Goal: Task Accomplishment & Management: Manage account settings

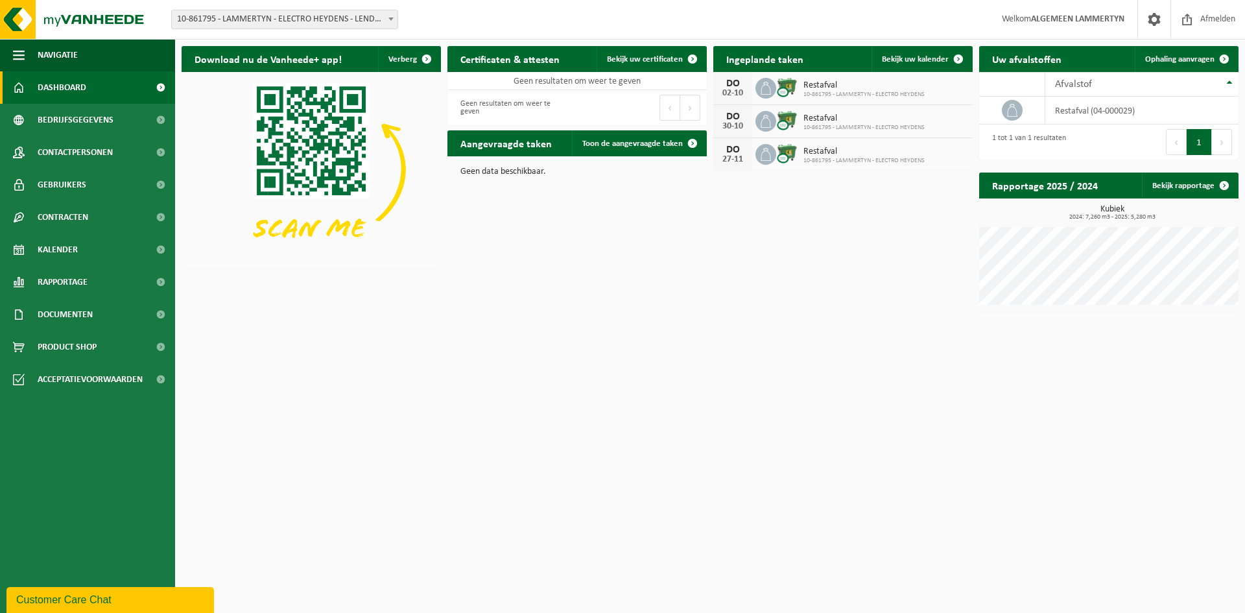
click at [235, 18] on span "10-861795 - LAMMERTYN - ELECTRO HEYDENS - LENDELEDE" at bounding box center [285, 19] width 226 height 18
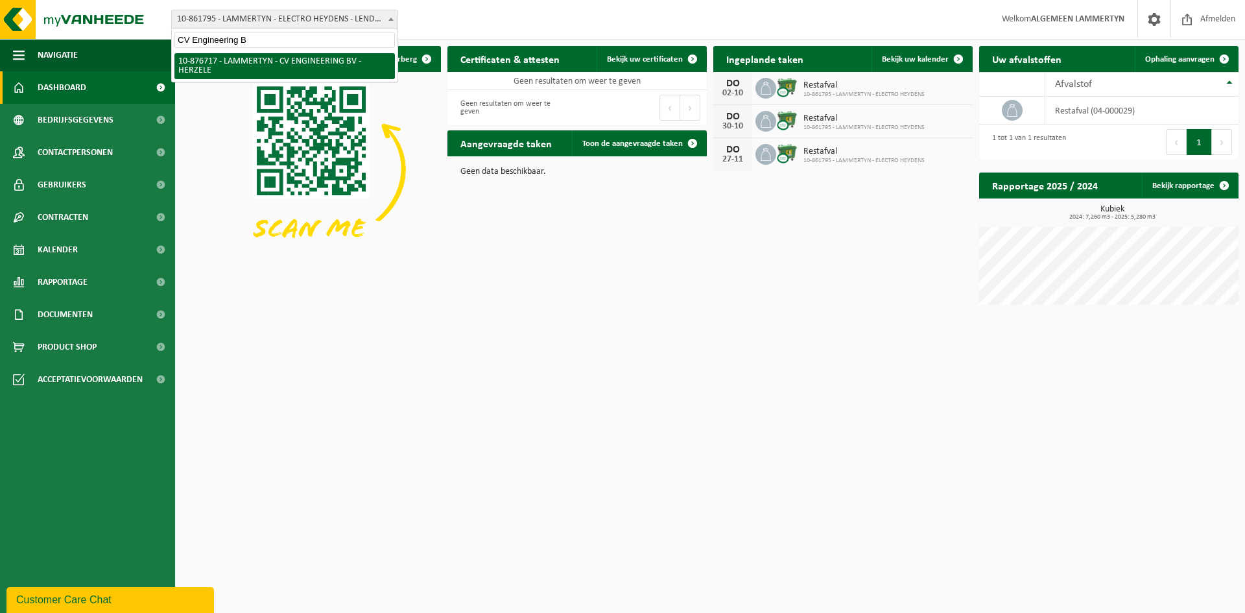
type input "CV Engineering"
select select "107653"
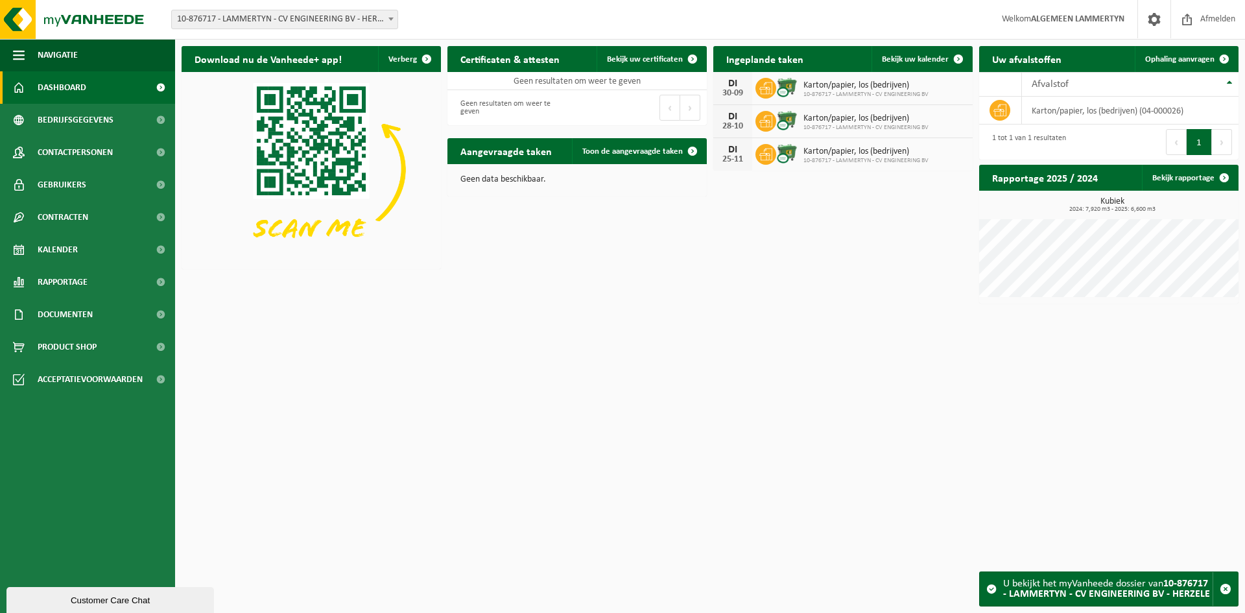
click at [316, 24] on span "10-876717 - LAMMERTYN - CV ENGINEERING BV - HERZELE" at bounding box center [285, 19] width 226 height 18
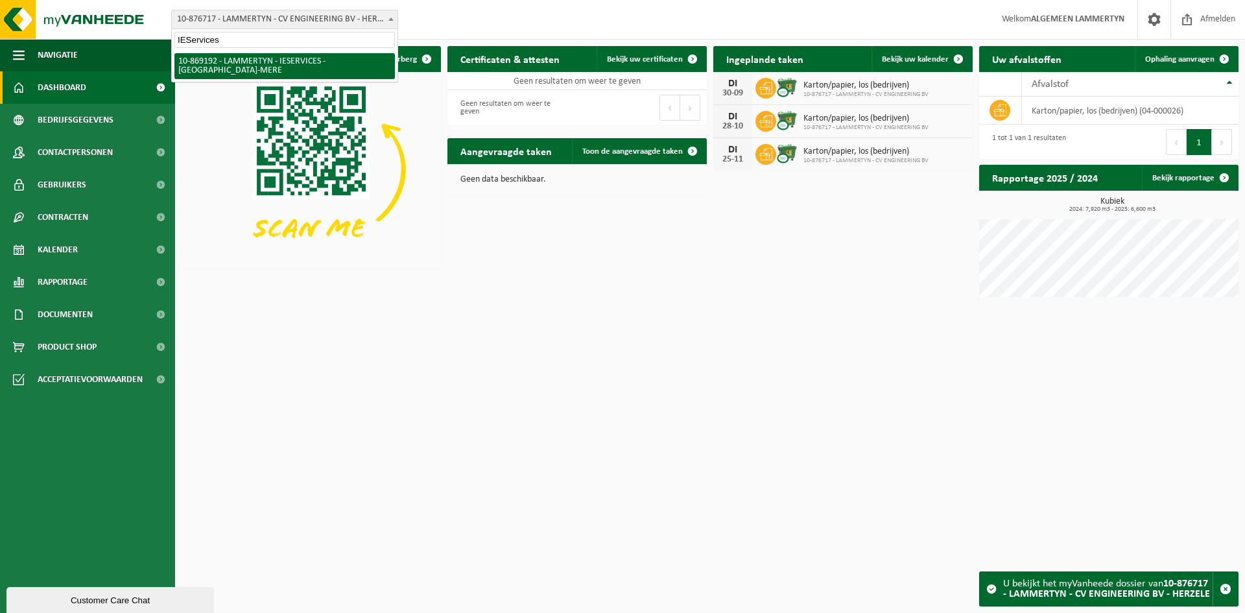
type input "IEServices"
select select "105589"
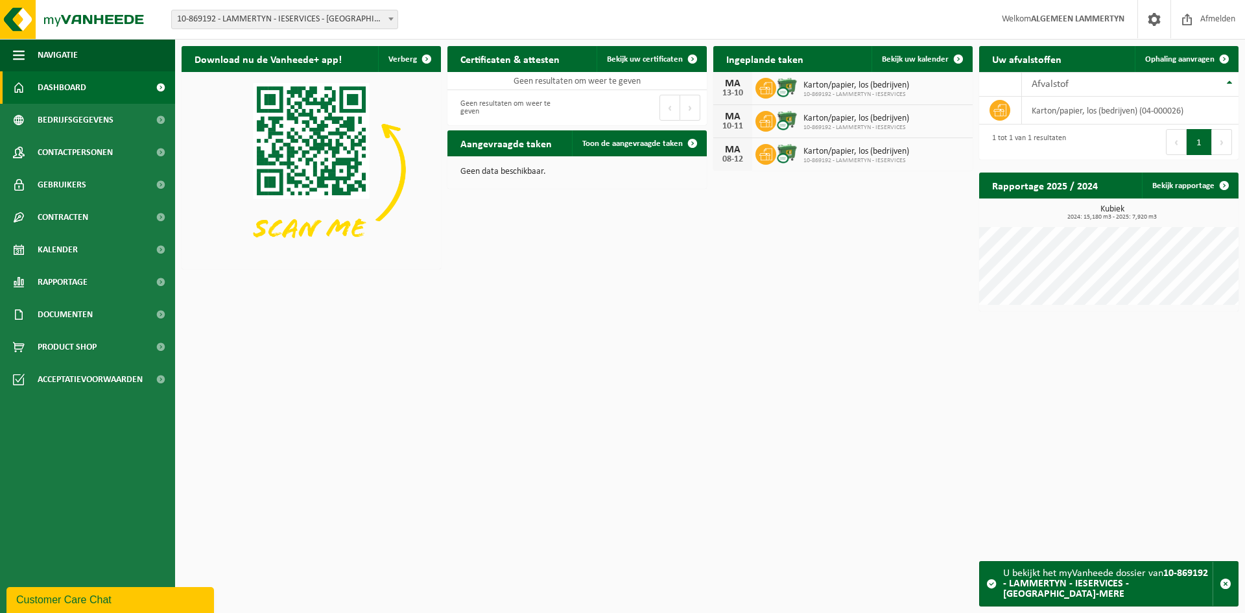
click at [313, 22] on span "10-869192 - LAMMERTYN - IESERVICES - [GEOGRAPHIC_DATA]-MERE" at bounding box center [285, 19] width 226 height 18
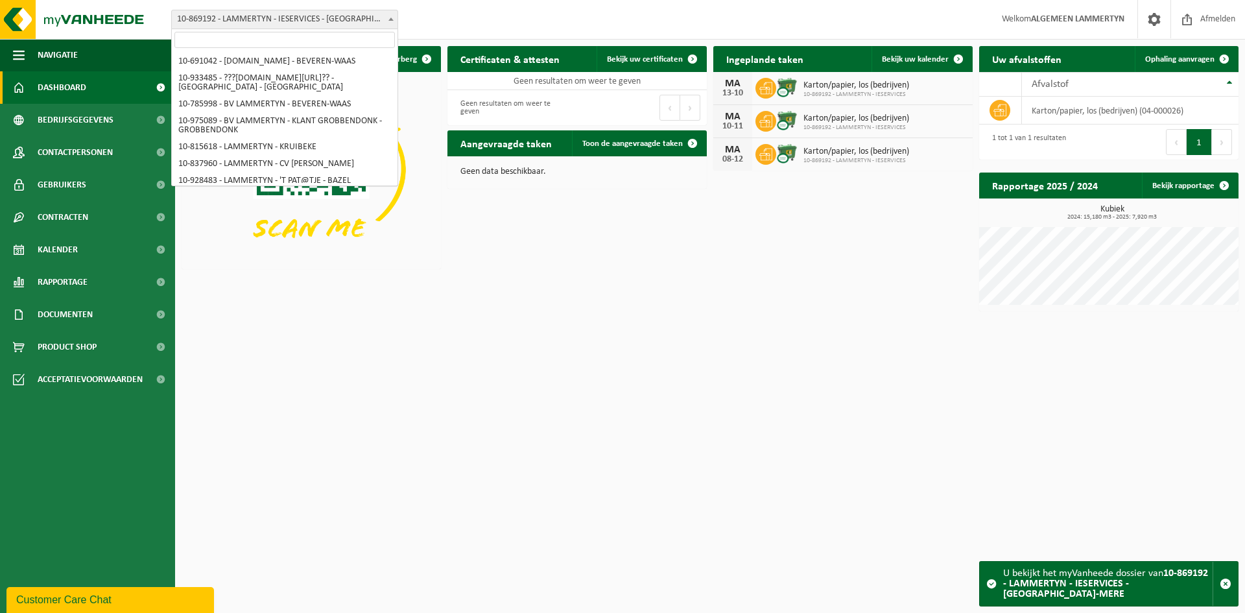
scroll to position [6772, 0]
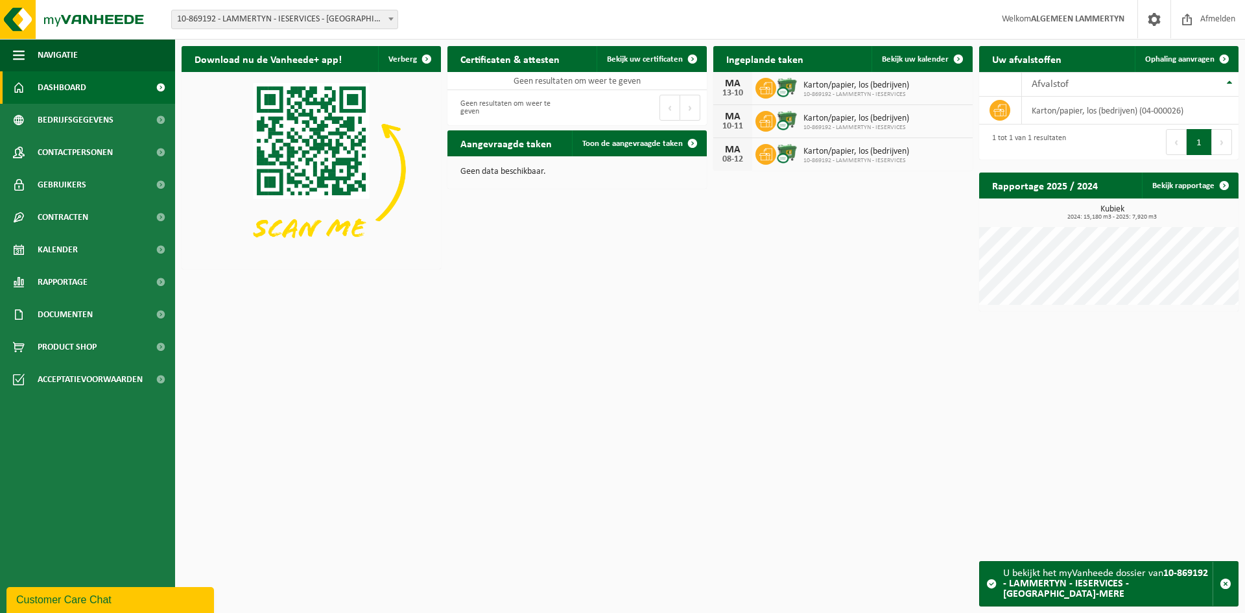
click at [812, 347] on html "Vestiging: 10-691042 - LAMMERTYN.NET - BEVEREN-WAAS 10-933485 - ???LAMMERTYN.NE…" at bounding box center [622, 306] width 1245 height 613
click at [914, 64] on link "Bekijk uw kalender" at bounding box center [922, 59] width 100 height 26
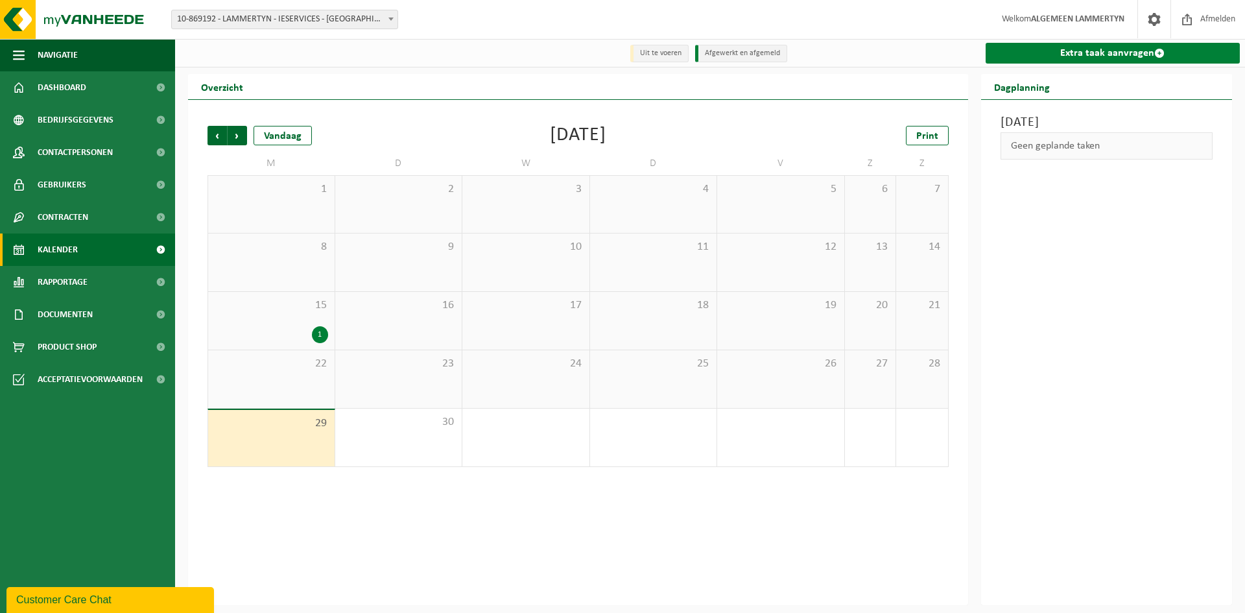
click at [1088, 54] on link "Extra taak aanvragen" at bounding box center [1113, 53] width 255 height 21
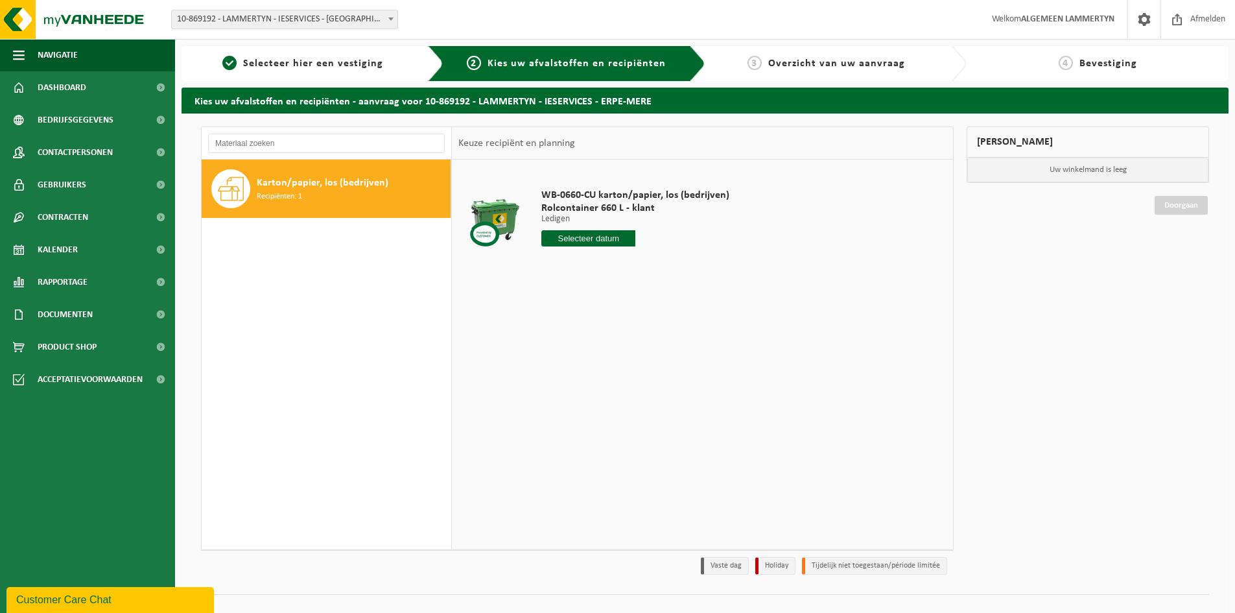
click at [591, 240] on input "text" at bounding box center [588, 238] width 94 height 16
click at [691, 273] on icon at bounding box center [688, 267] width 21 height 21
click at [969, 490] on div "Mijn winkelmand Uw winkelmand is leeg Doorgaan" at bounding box center [1088, 353] width 256 height 455
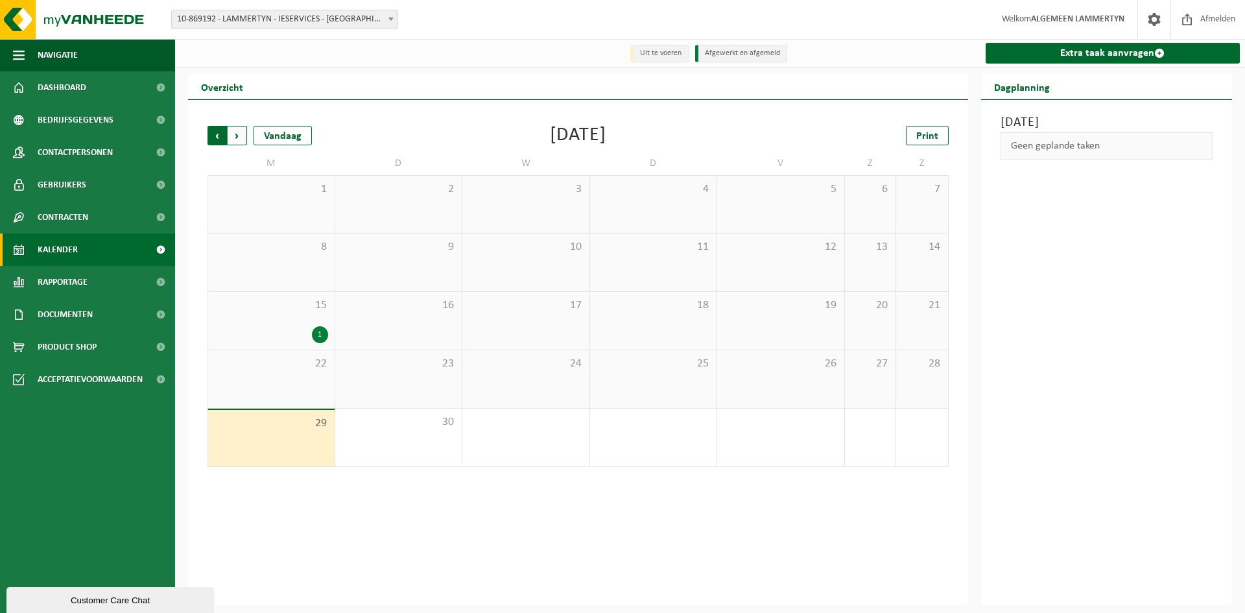
click at [239, 135] on span "Volgende" at bounding box center [237, 135] width 19 height 19
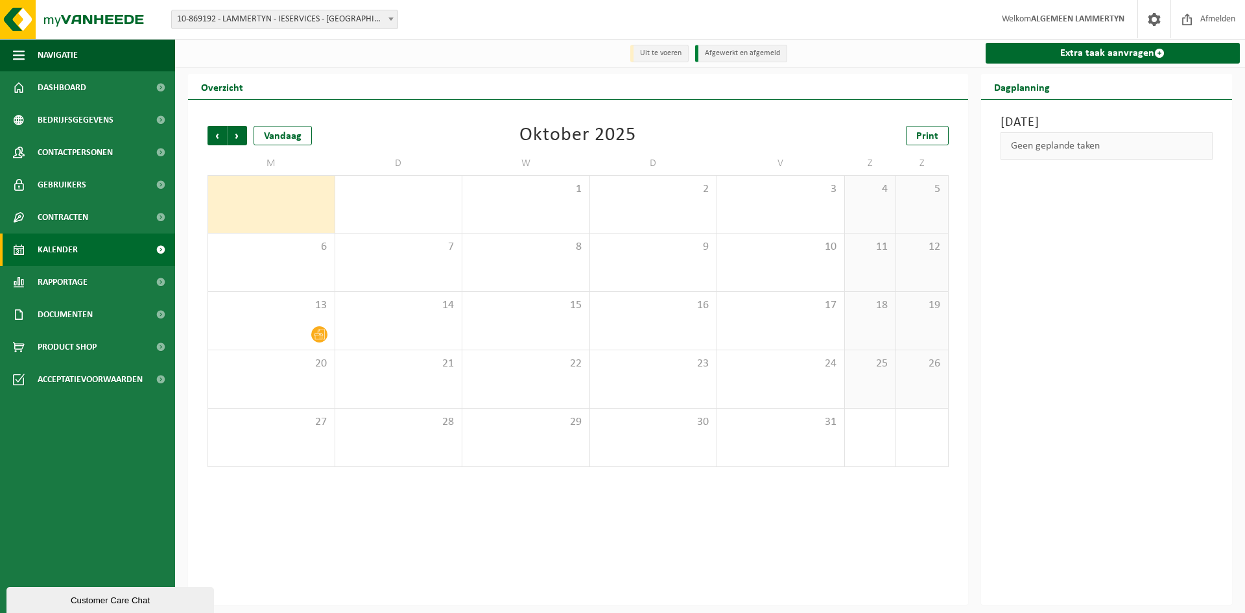
click at [326, 19] on span "10-869192 - LAMMERTYN - IESERVICES - [GEOGRAPHIC_DATA]-MERE" at bounding box center [285, 19] width 226 height 18
type input "Scarpro"
select select "99011"
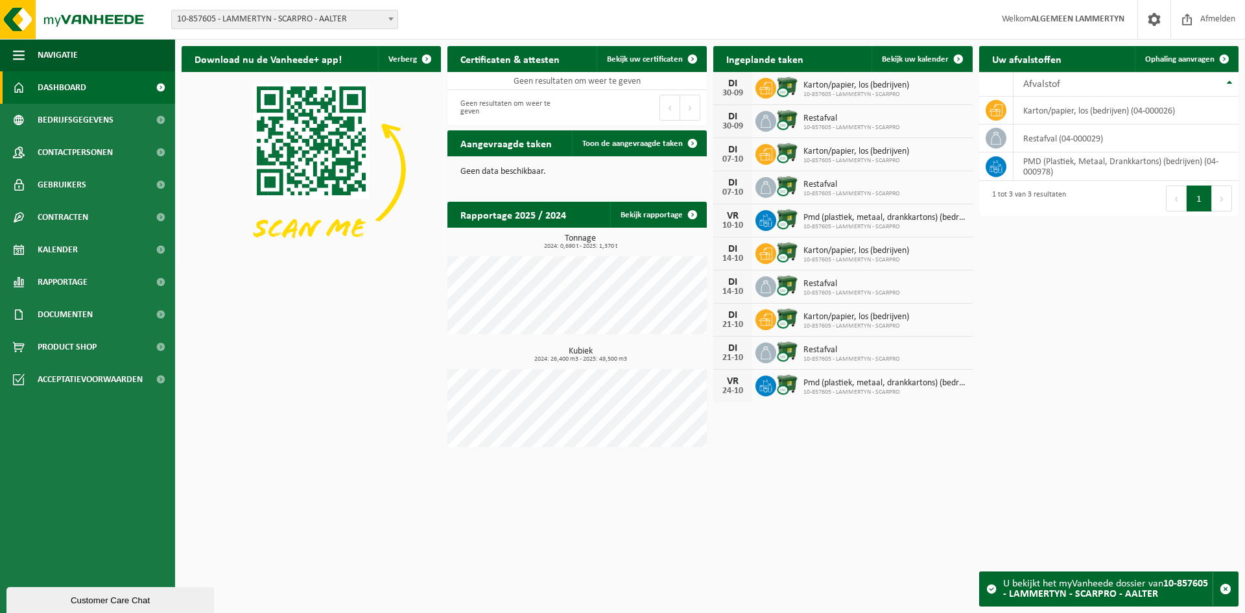
click at [298, 17] on span "10-857605 - LAMMERTYN - SCARPRO - AALTER" at bounding box center [285, 19] width 226 height 18
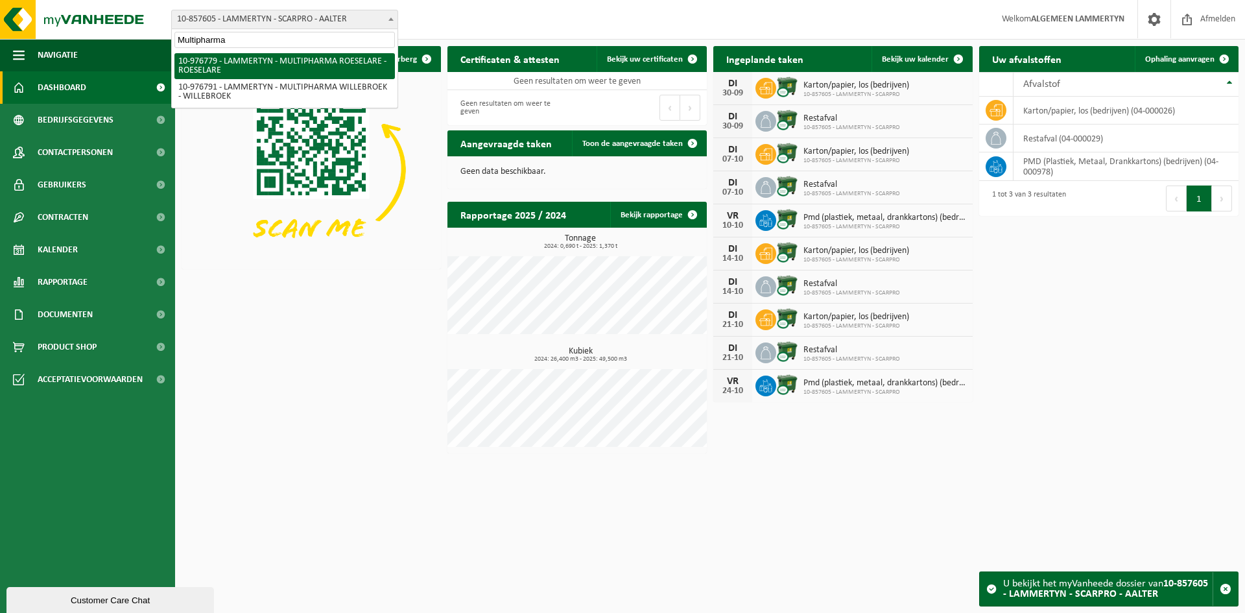
type input "Multipharma"
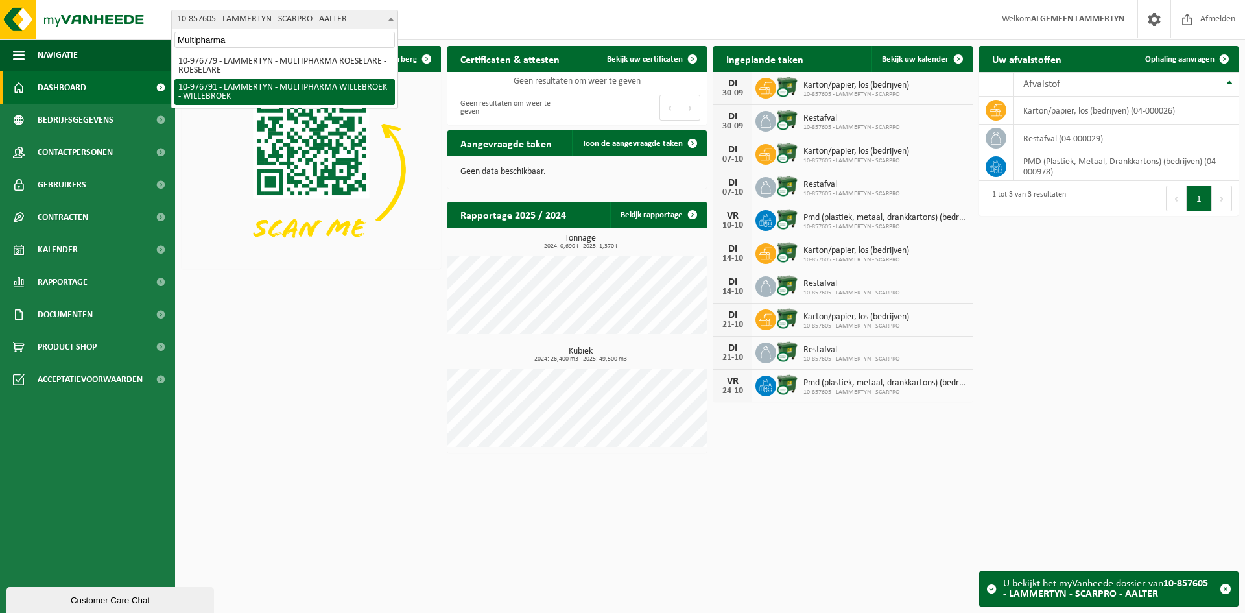
select select "159078"
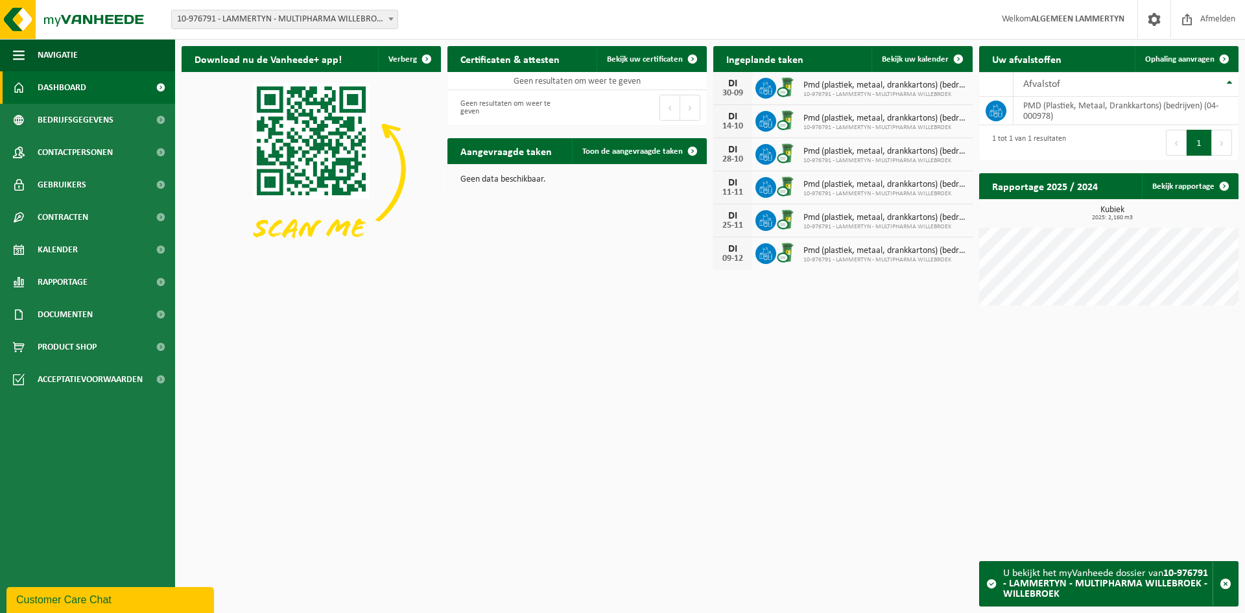
click at [273, 18] on span "10-976791 - LAMMERTYN - MULTIPHARMA WILLEBROEK - WILLEBROEK" at bounding box center [285, 19] width 226 height 18
type input "SAJ Fries B"
select select "134013"
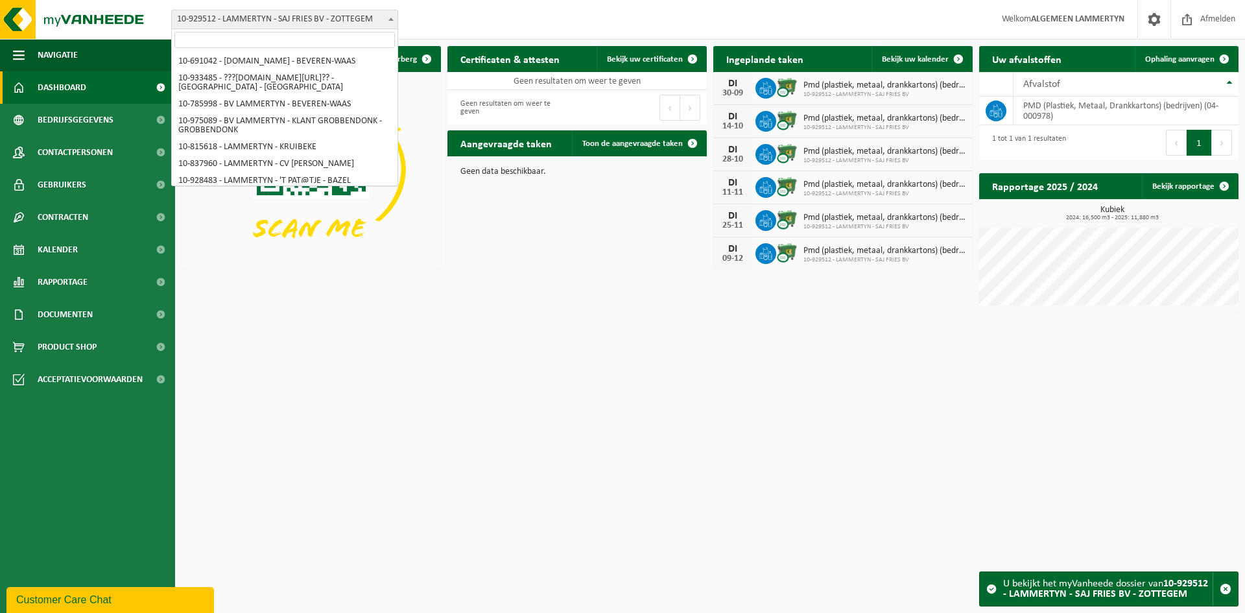
click at [310, 20] on span "10-929512 - LAMMERTYN - SAJ FRIES BV - ZOTTEGEM" at bounding box center [285, 19] width 226 height 18
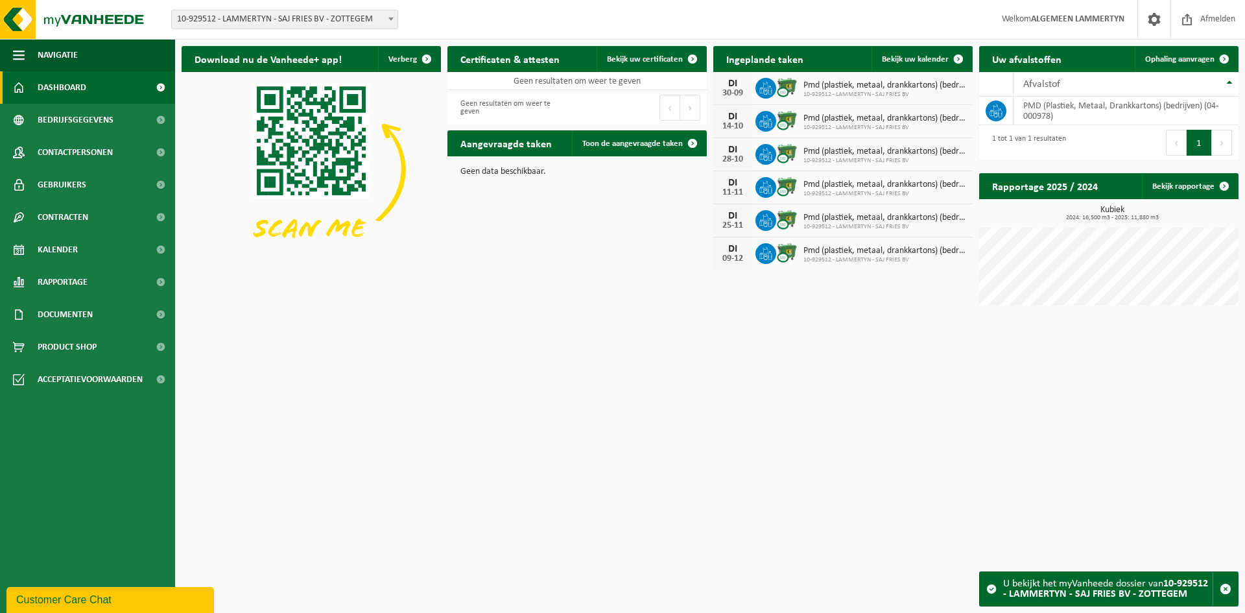
click at [310, 19] on span "10-929512 - LAMMERTYN - SAJ FRIES BV - ZOTTEGEM" at bounding box center [285, 19] width 226 height 18
type input "SAJ Fries"
click at [621, 379] on html "Vestiging: 10-691042 - LAMMERTYN.NET - BEVEREN-WAAS 10-933485 - ???LAMMERTYN.NE…" at bounding box center [622, 306] width 1245 height 613
click at [244, 31] on div "Vestiging: 10-691042 - LAMMERTYN.NET - BEVEREN-WAAS 10-933485 - ???LAMMERTYN.NE…" at bounding box center [622, 20] width 1245 height 40
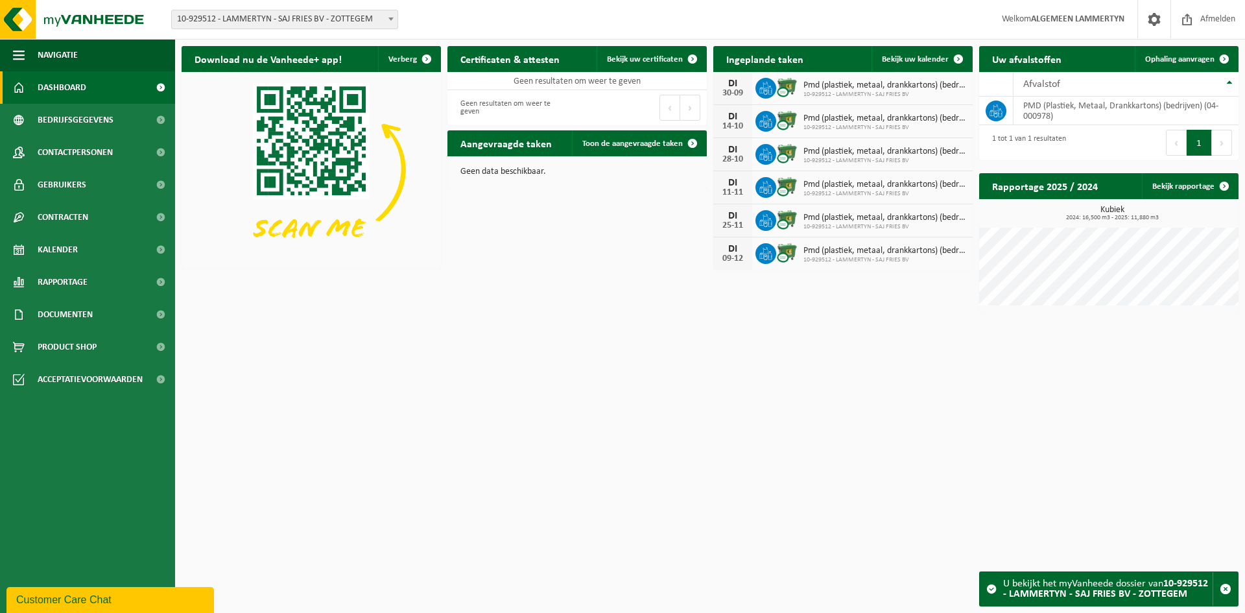
click at [251, 18] on span "10-929512 - LAMMERTYN - SAJ FRIES BV - ZOTTEGEM" at bounding box center [285, 19] width 226 height 18
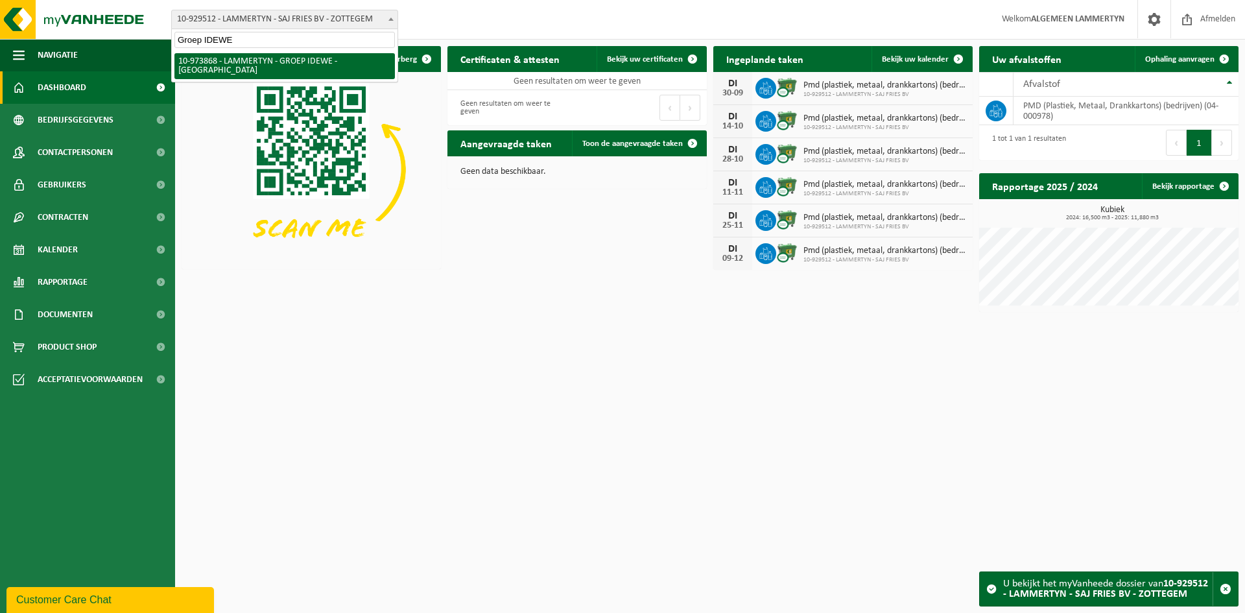
type input "Groep IDEWE"
select select "157246"
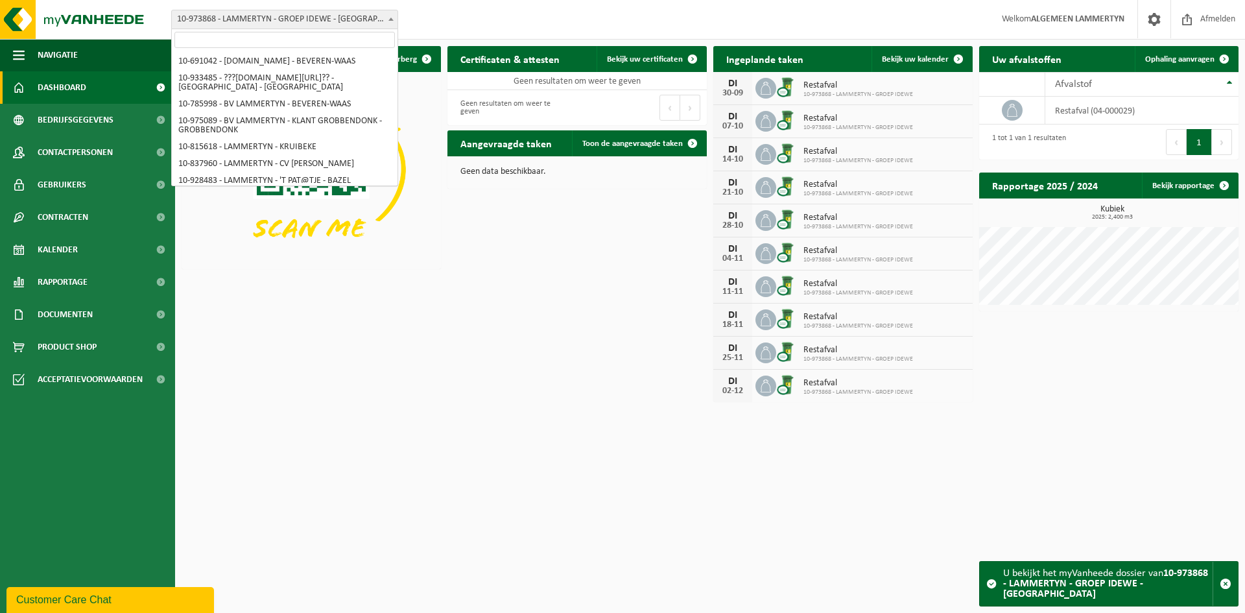
click at [335, 15] on span "10-973868 - LAMMERTYN - GROEP IDEWE - [GEOGRAPHIC_DATA]" at bounding box center [285, 19] width 226 height 18
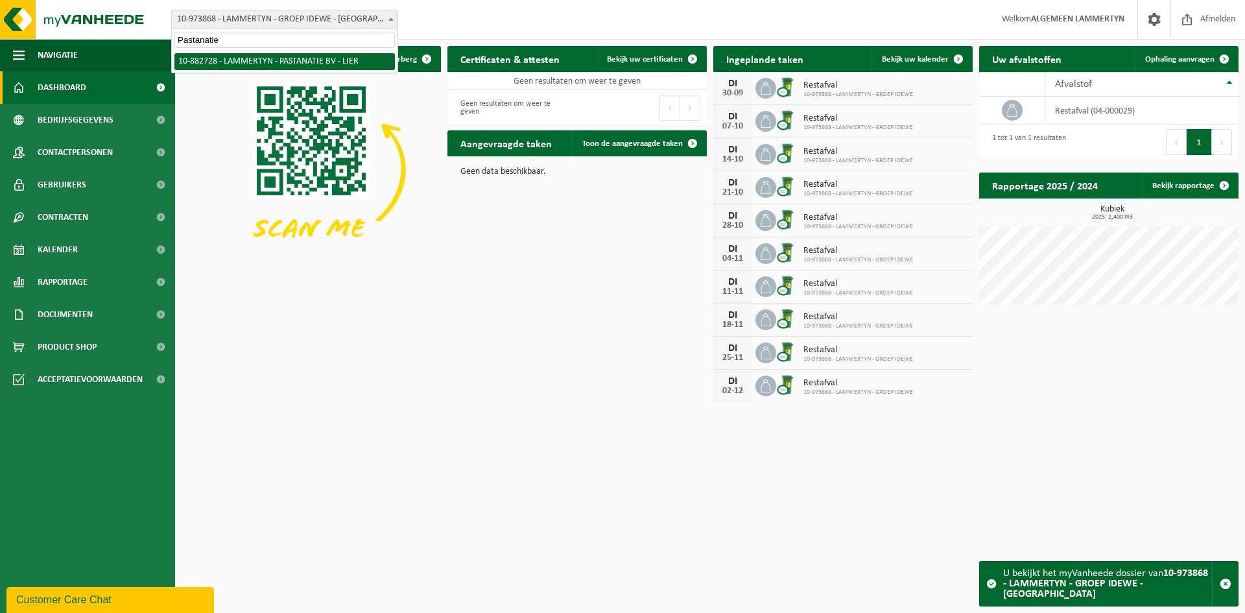
type input "Pastanatie"
select select "111101"
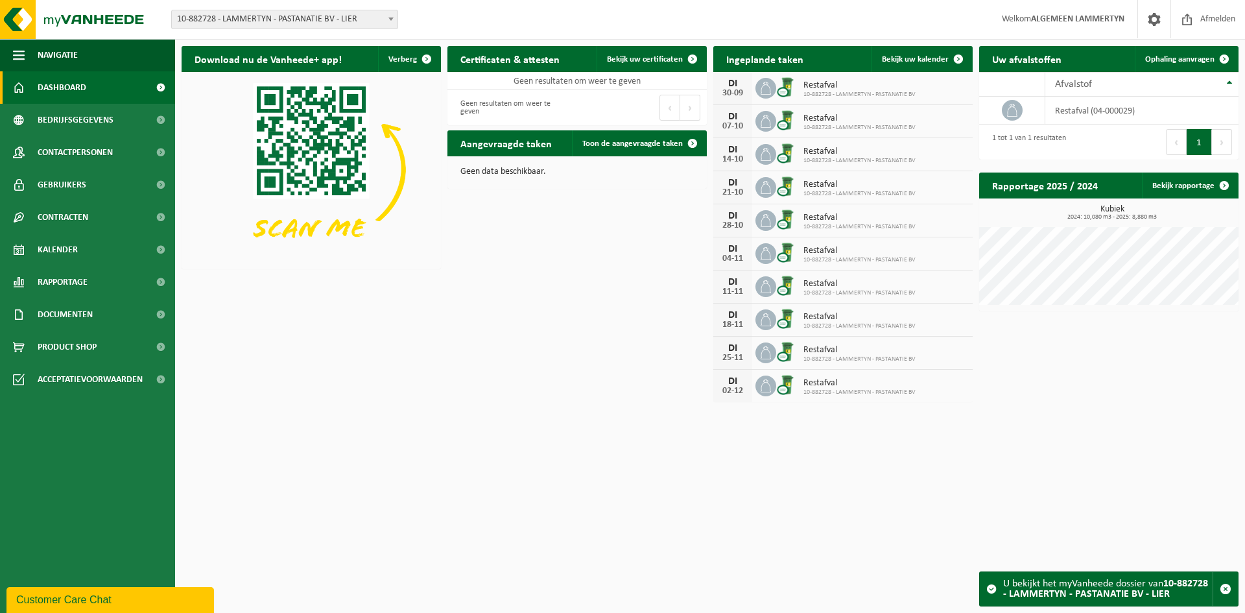
drag, startPoint x: 243, startPoint y: 4, endPoint x: 242, endPoint y: 13, distance: 9.2
click at [243, 5] on div "Vestiging: 10-691042 - [DOMAIN_NAME] - BEVEREN-WAAS 10-933485 - ???[DOMAIN_NAME…" at bounding box center [622, 20] width 1245 height 40
click at [243, 13] on span "10-882728 - LAMMERTYN - PASTANATIE BV - LIER" at bounding box center [285, 19] width 226 height 18
type input "Scarpro"
select select "99011"
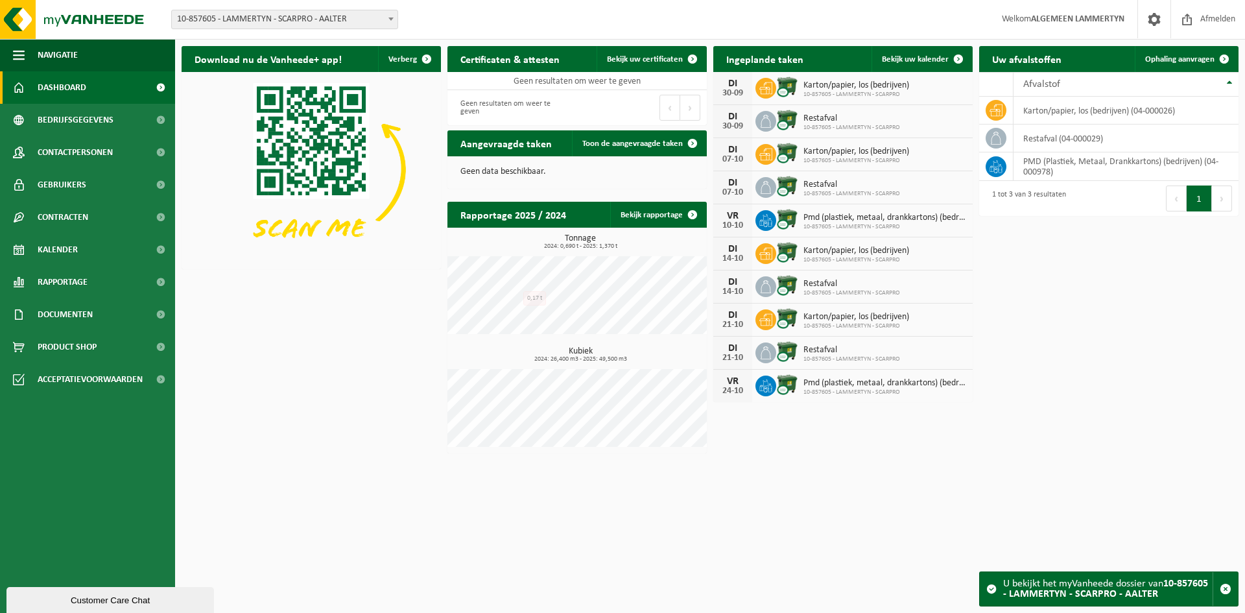
click at [274, 12] on span "10-857605 - LAMMERTYN - SCARPRO - AALTER" at bounding box center [285, 19] width 226 height 18
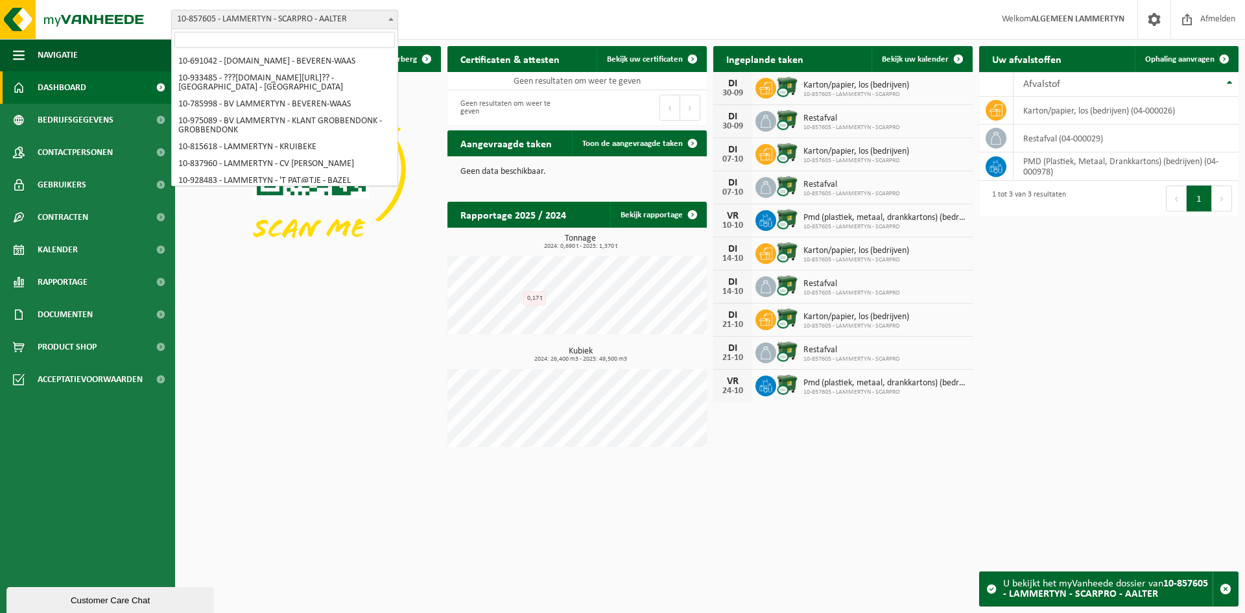
scroll to position [5156, 0]
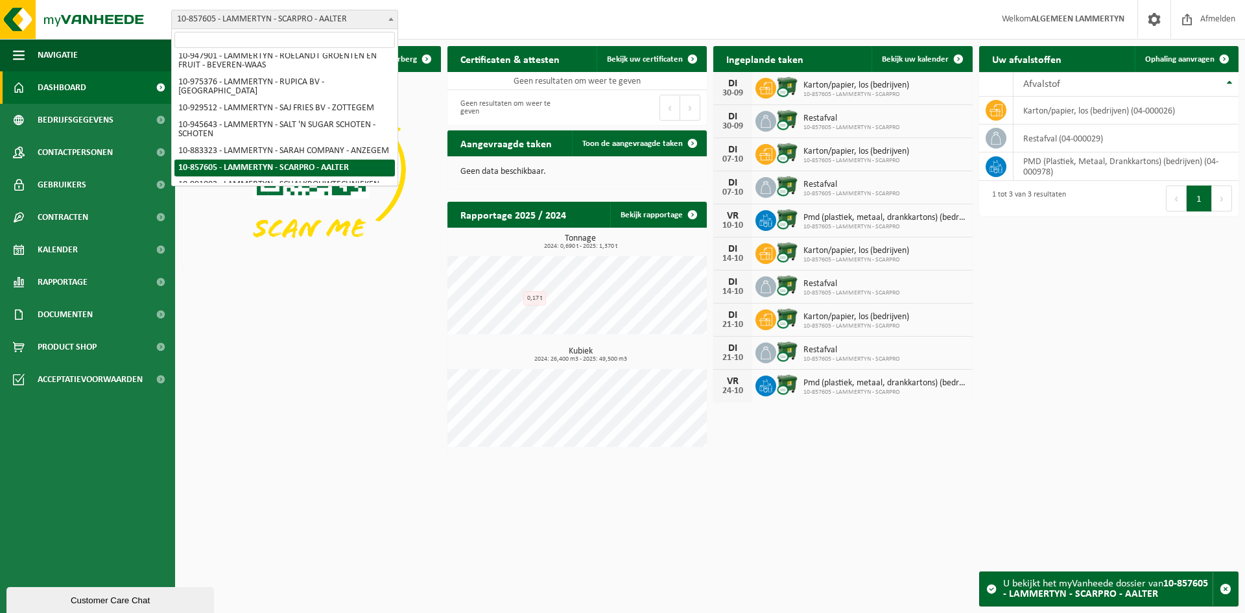
type input "v"
type input "Wood Company"
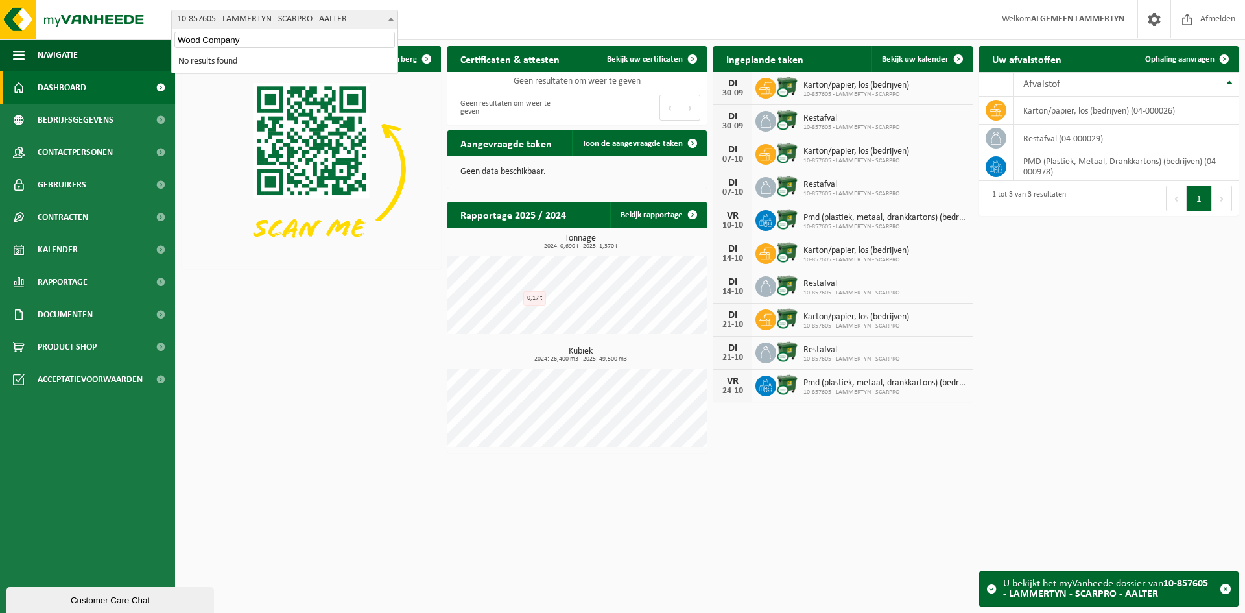
drag, startPoint x: 263, startPoint y: 45, endPoint x: 177, endPoint y: 45, distance: 86.3
click at [177, 45] on input "Wood Company" at bounding box center [284, 40] width 220 height 16
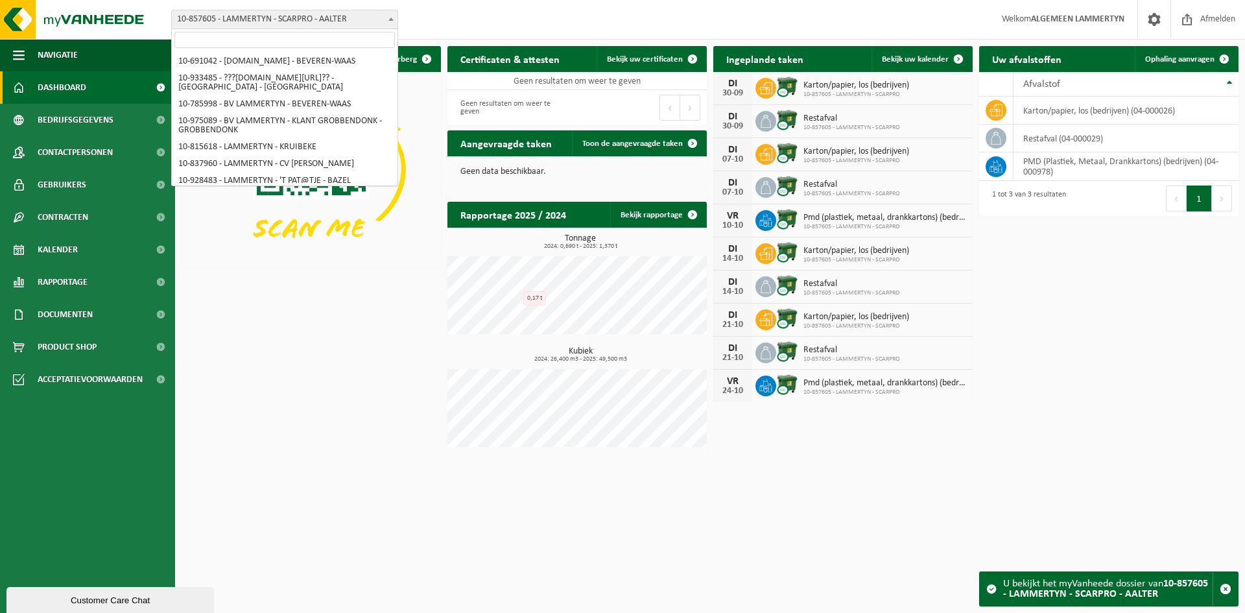
scroll to position [5156, 0]
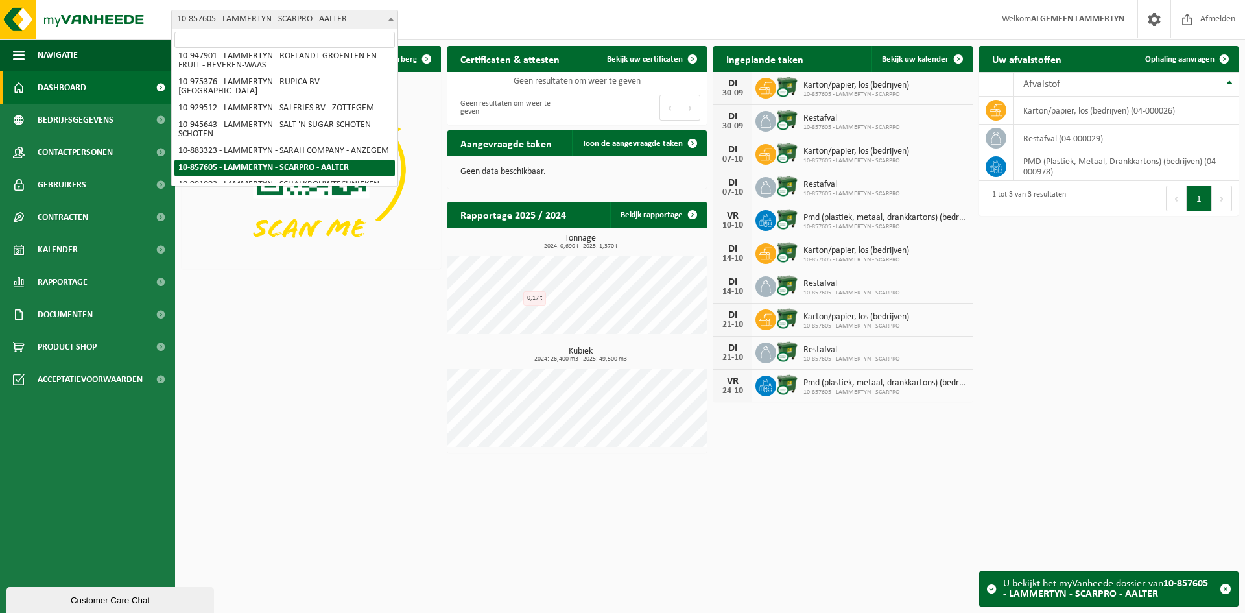
paste input "JRN-construct"
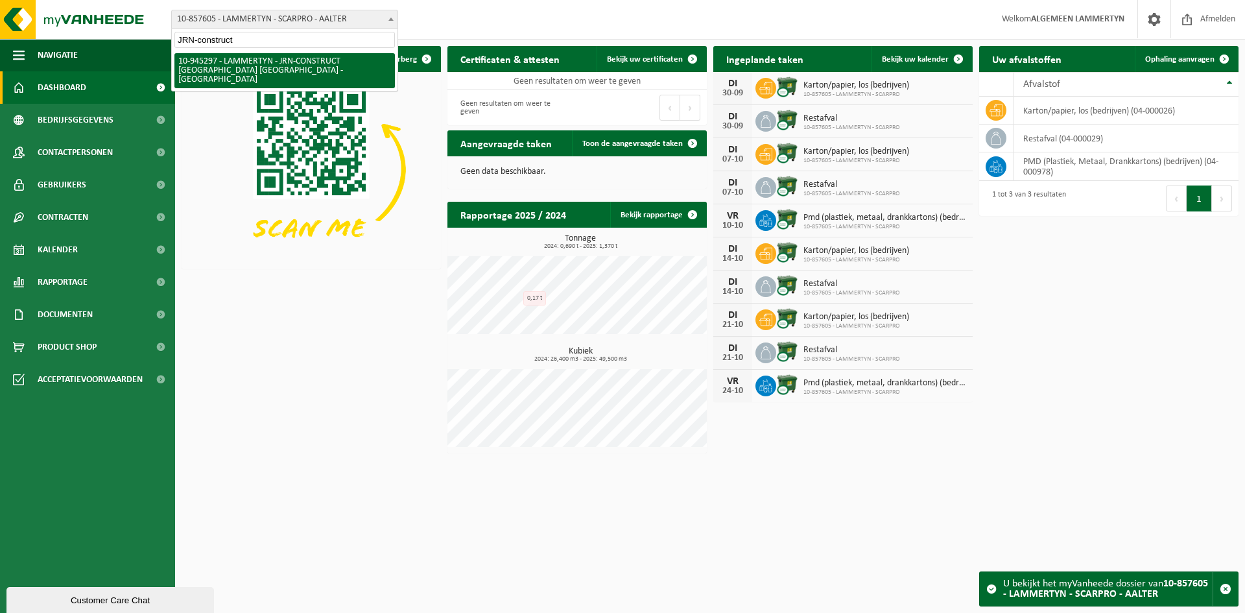
type input "JRN-construct"
select select "141169"
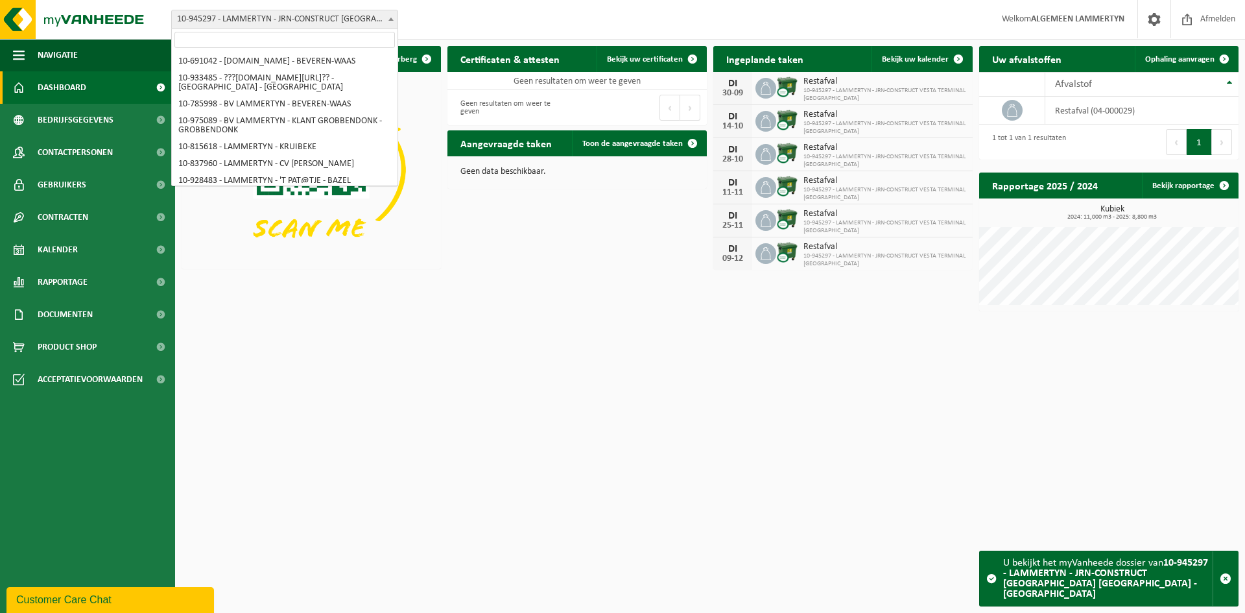
click at [217, 17] on span "10-945297 - LAMMERTYN - JRN-CONSTRUCT [GEOGRAPHIC_DATA] [GEOGRAPHIC_DATA] - [GE…" at bounding box center [285, 19] width 226 height 18
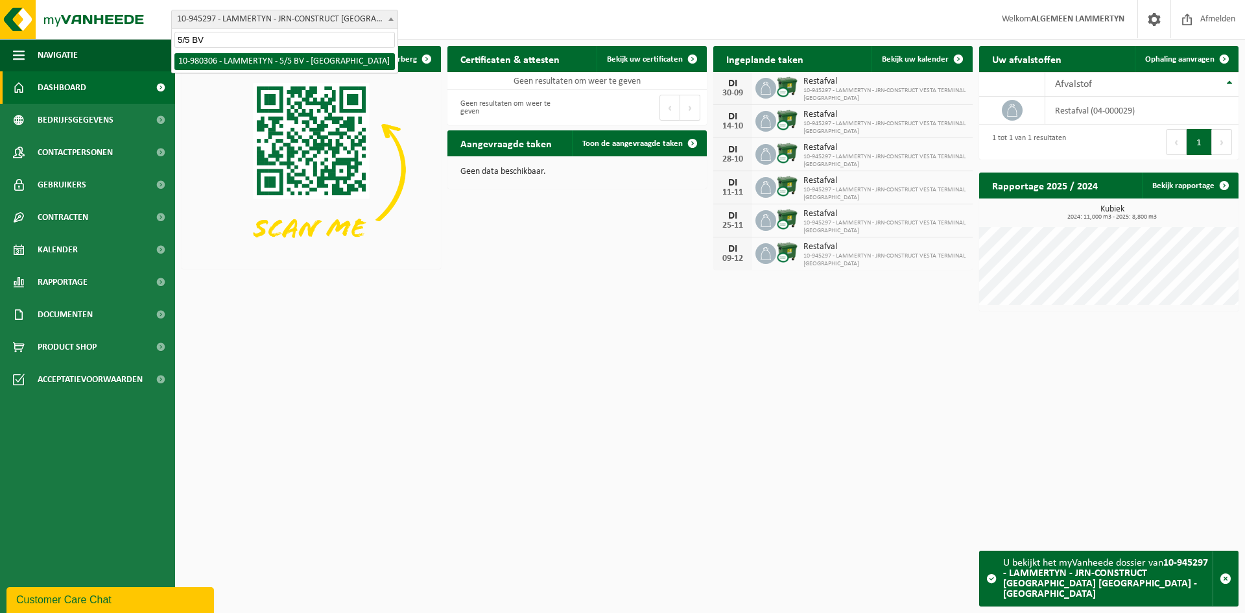
type input "5/5 BV"
select select "161235"
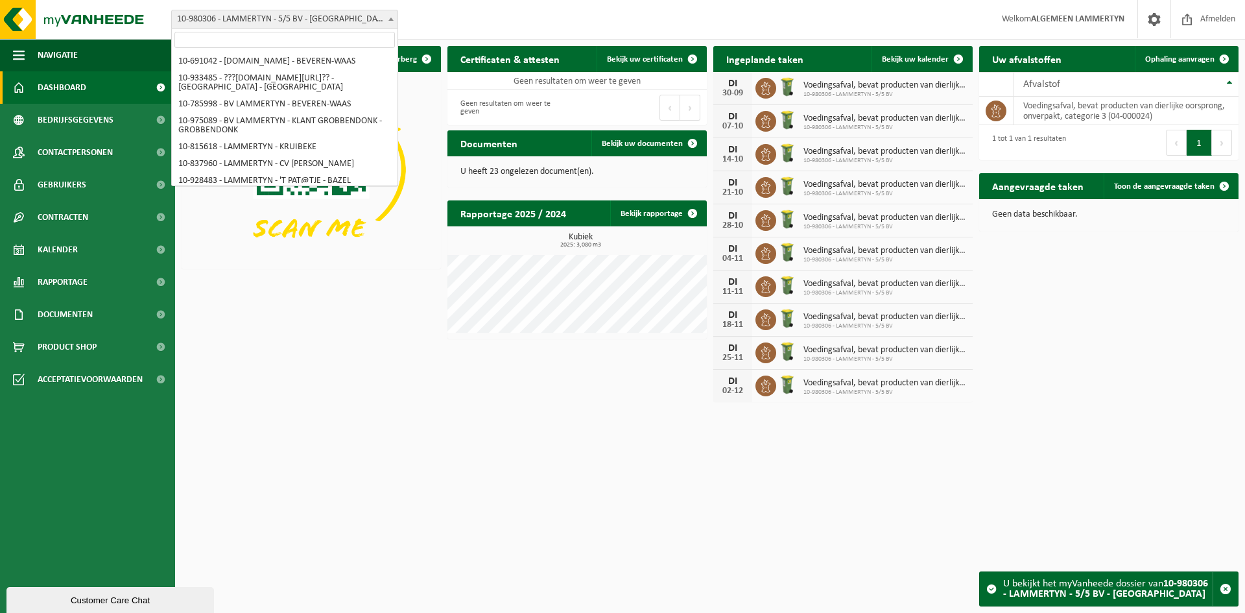
click at [320, 18] on span "10-980306 - LAMMERTYN - 5/5 BV - [GEOGRAPHIC_DATA]" at bounding box center [285, 19] width 226 height 18
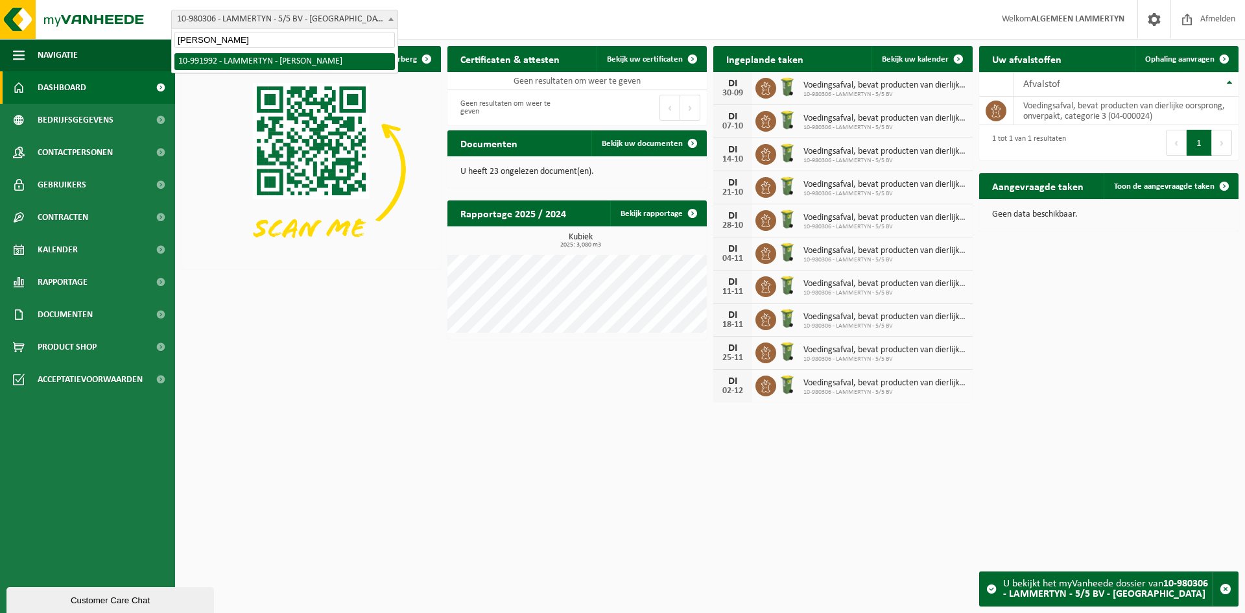
type input "[PERSON_NAME]"
select select "170047"
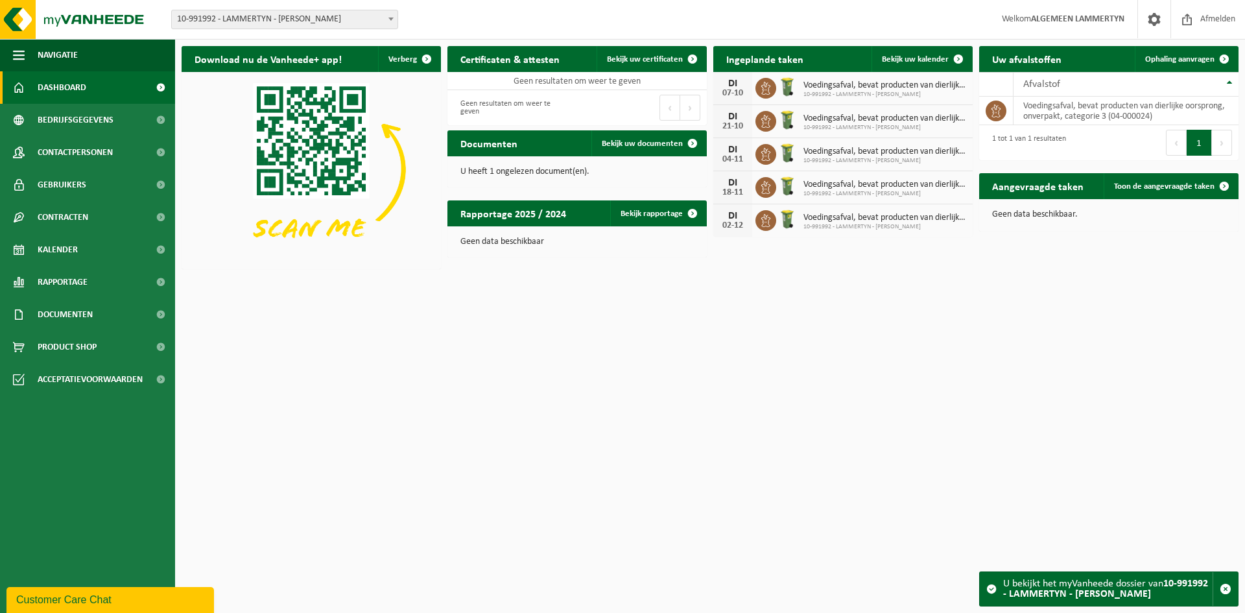
drag, startPoint x: 234, startPoint y: 9, endPoint x: 236, endPoint y: 20, distance: 11.2
click at [235, 14] on div "Vestiging: 10-691042 - LAMMERTYN.NET - BEVEREN-WAAS 10-933485 - ???LAMMERTYN.NE…" at bounding box center [622, 20] width 1245 height 40
click at [236, 20] on span "10-991992 - LAMMERTYN - [PERSON_NAME]" at bounding box center [285, 19] width 226 height 18
type input "Jo Catering"
select select "116800"
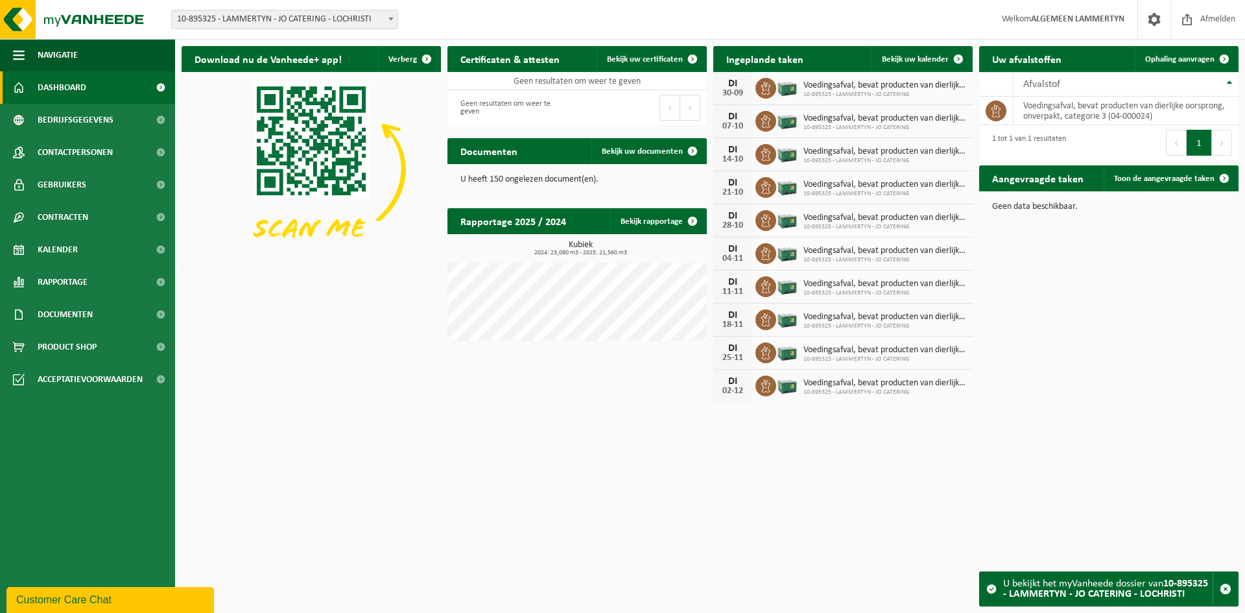
click at [220, 16] on span "10-895325 - LAMMERTYN - JO CATERING - LOCHRISTI" at bounding box center [285, 19] width 226 height 18
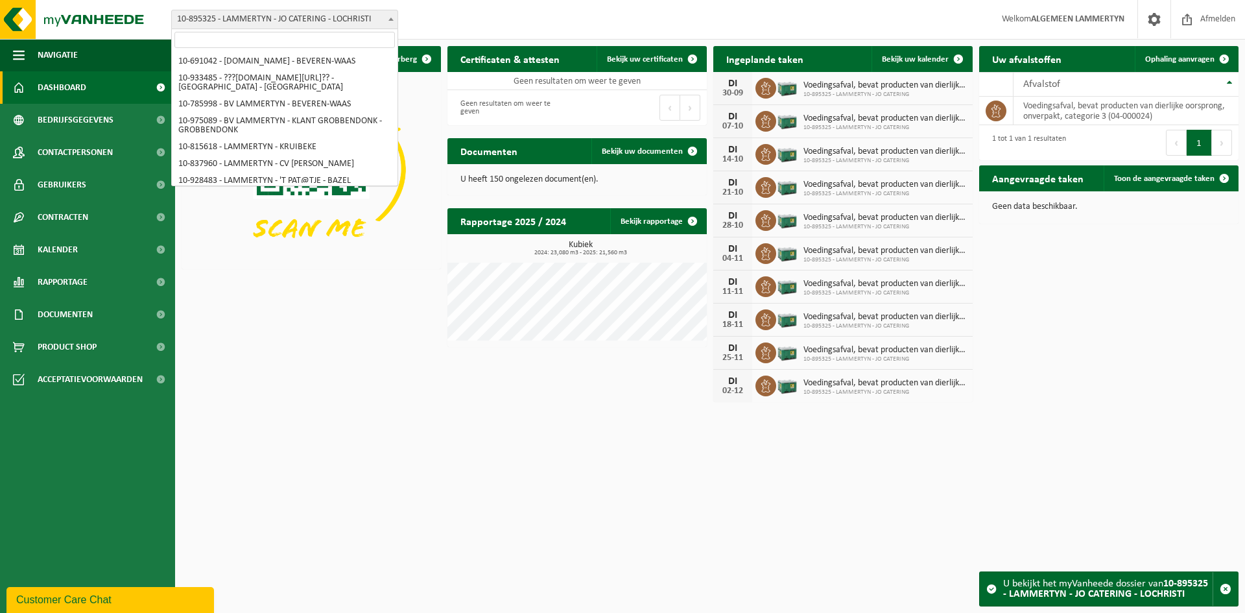
scroll to position [3150, 0]
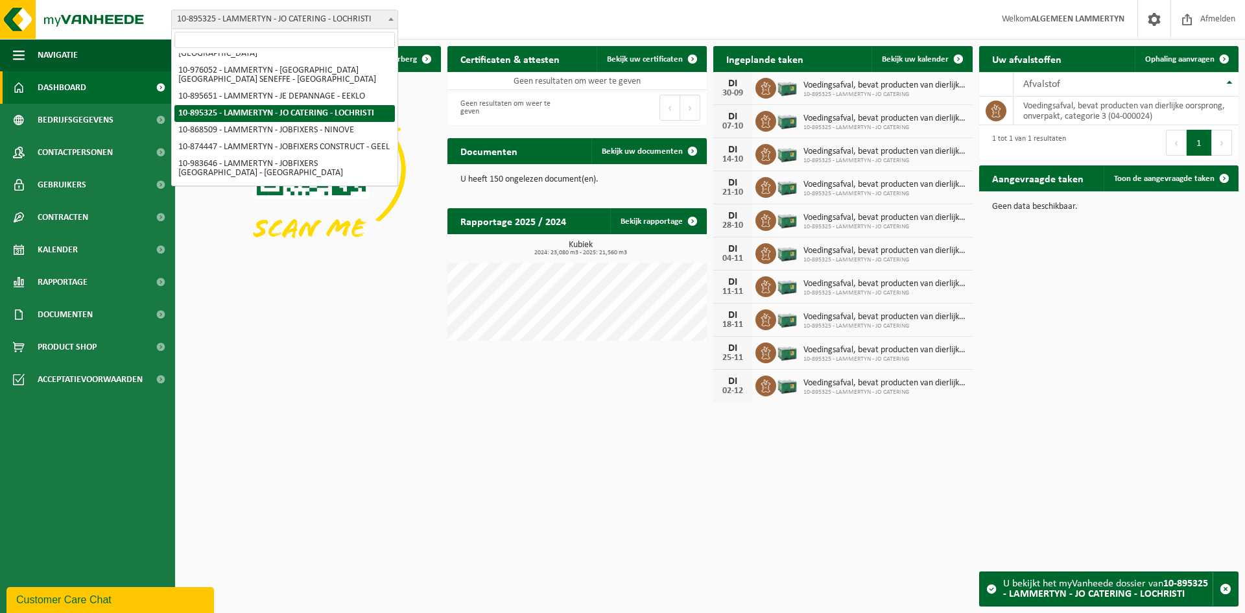
click at [215, 43] on input "search" at bounding box center [284, 40] width 220 height 16
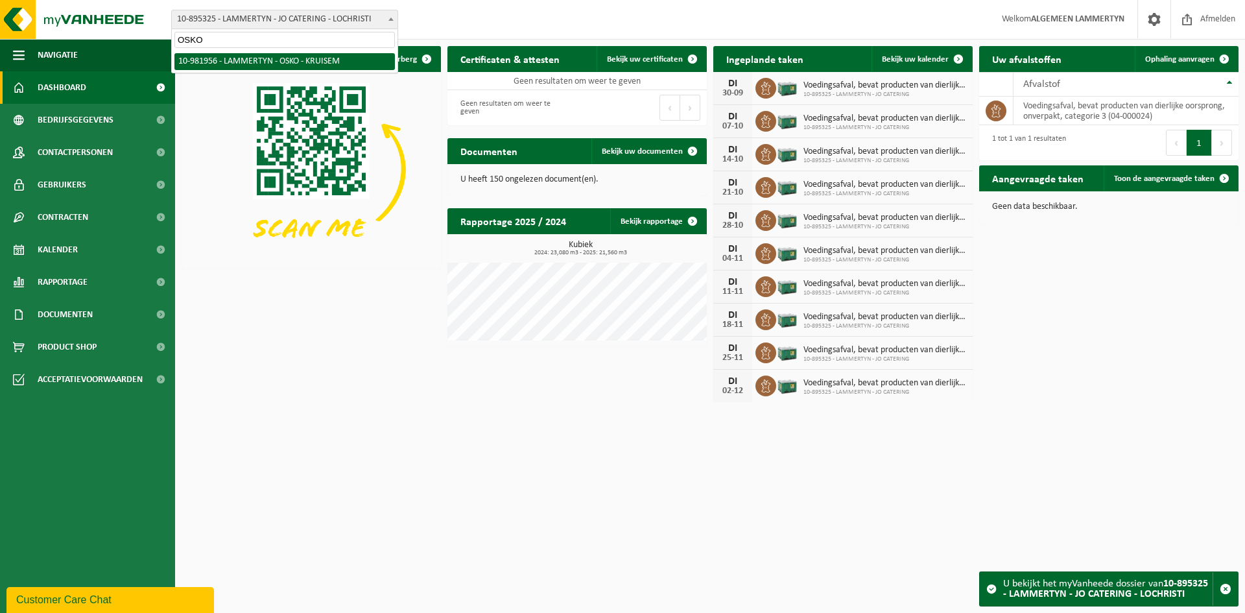
type input "OSKO"
select select "162284"
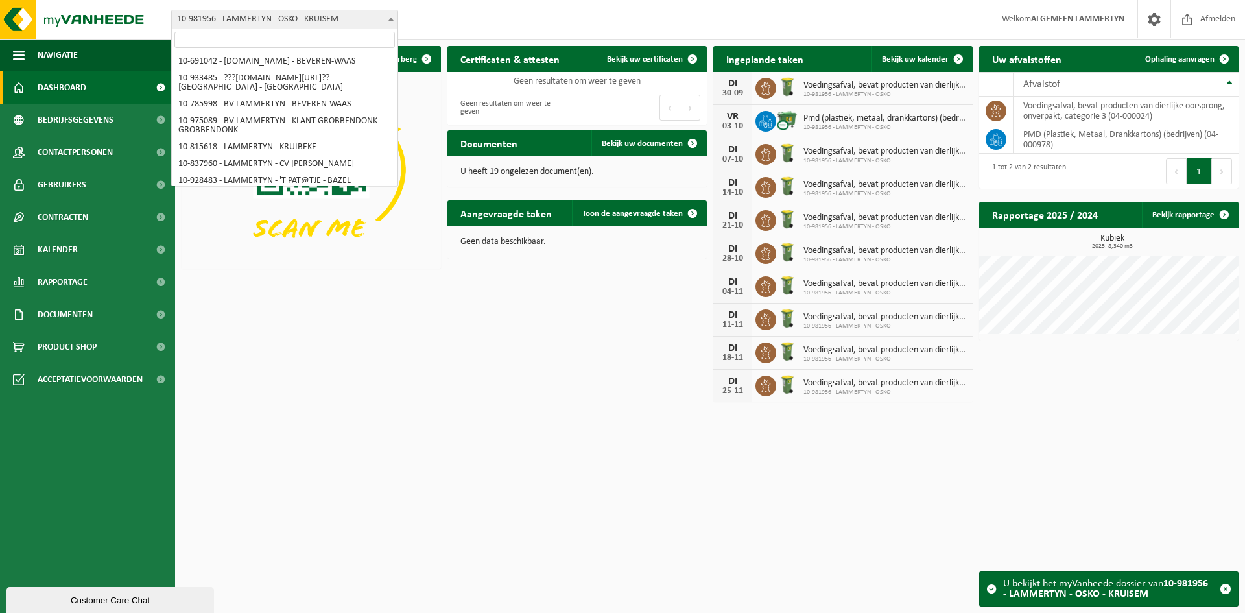
click at [322, 21] on span "10-981956 - LAMMERTYN - OSKO - KRUISEM" at bounding box center [285, 19] width 226 height 18
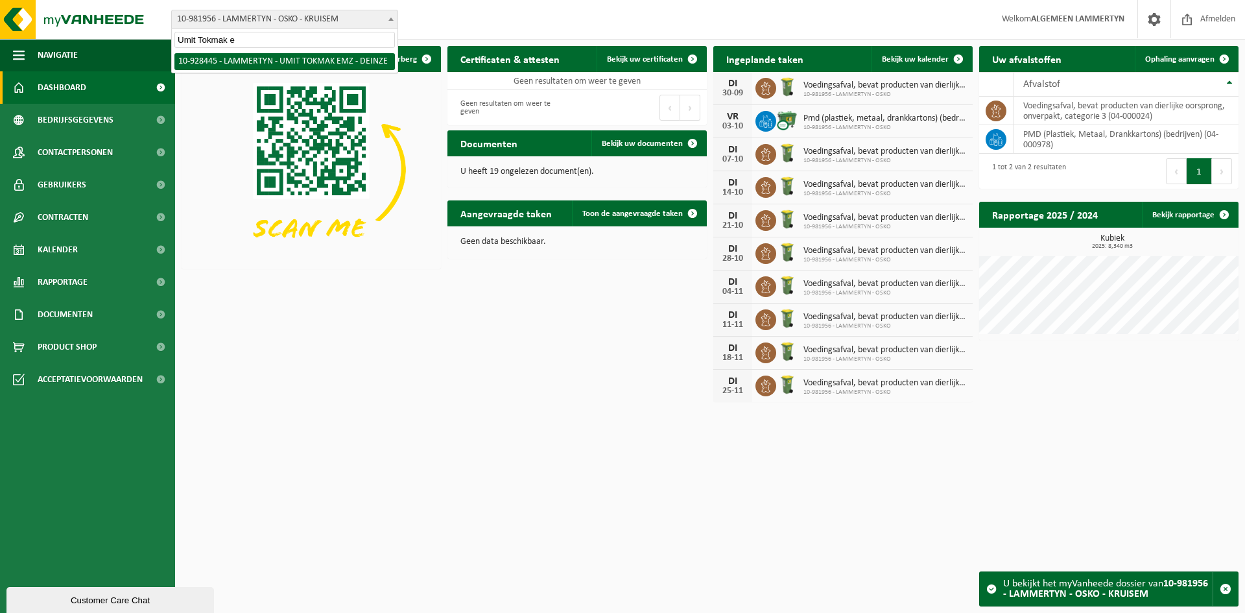
type input "Umit Tokmak e"
click at [774, 482] on html "Vestiging: 10-691042 - [DOMAIN_NAME] - BEVEREN-WAAS 10-933485 - ???[DOMAIN_NAME…" at bounding box center [622, 306] width 1245 height 613
click at [727, 492] on html "Vestiging: 10-691042 - [DOMAIN_NAME] - BEVEREN-WAAS 10-933485 - ???[DOMAIN_NAME…" at bounding box center [622, 306] width 1245 height 613
click at [594, 464] on html "Vestiging: 10-691042 - [DOMAIN_NAME] - BEVEREN-WAAS 10-933485 - ???[DOMAIN_NAME…" at bounding box center [622, 306] width 1245 height 613
select select "133410"
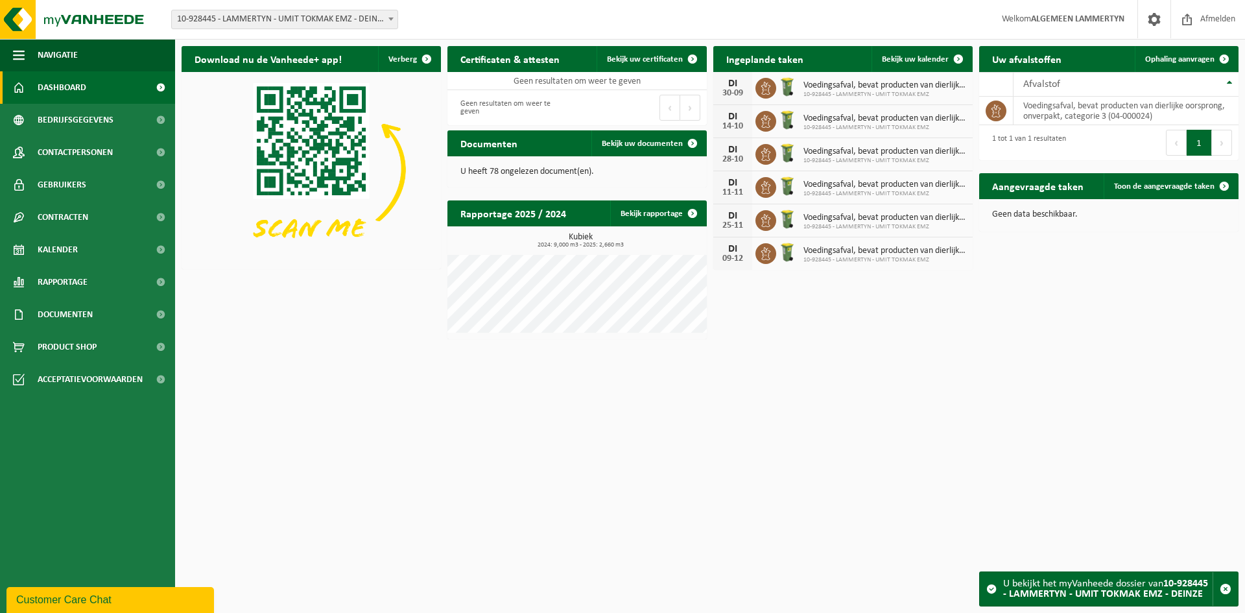
click at [367, 16] on span "10-928445 - LAMMERTYN - UMIT TOKMAK EMZ - DEINZE" at bounding box center [285, 19] width 226 height 18
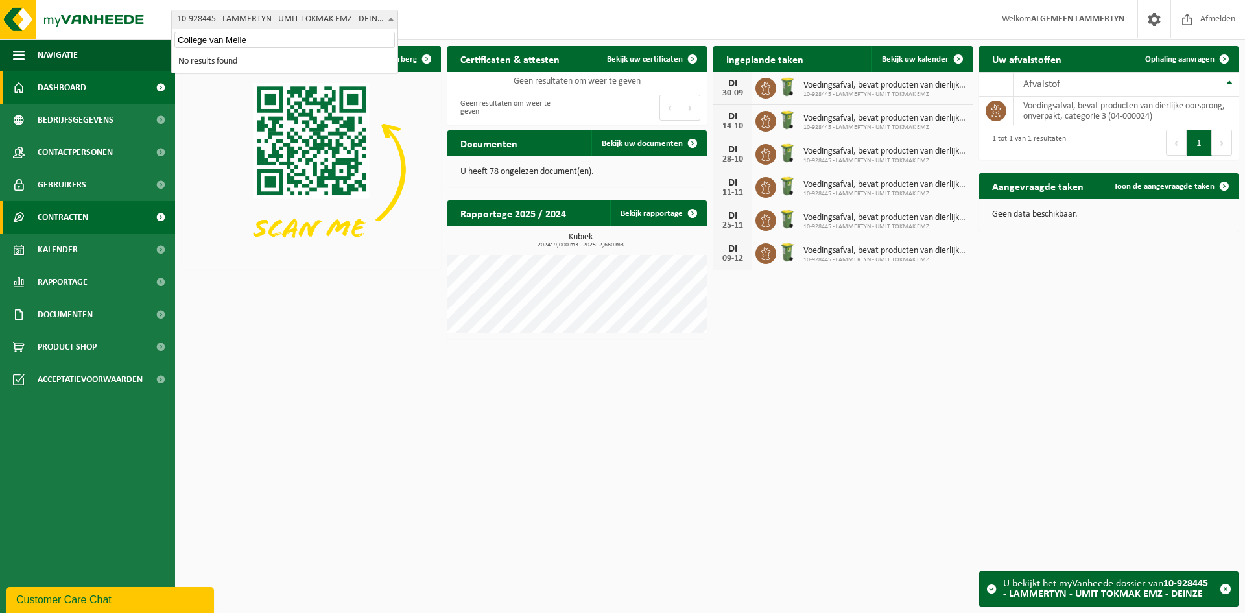
type input "College van Melle"
